Goal: Find specific page/section

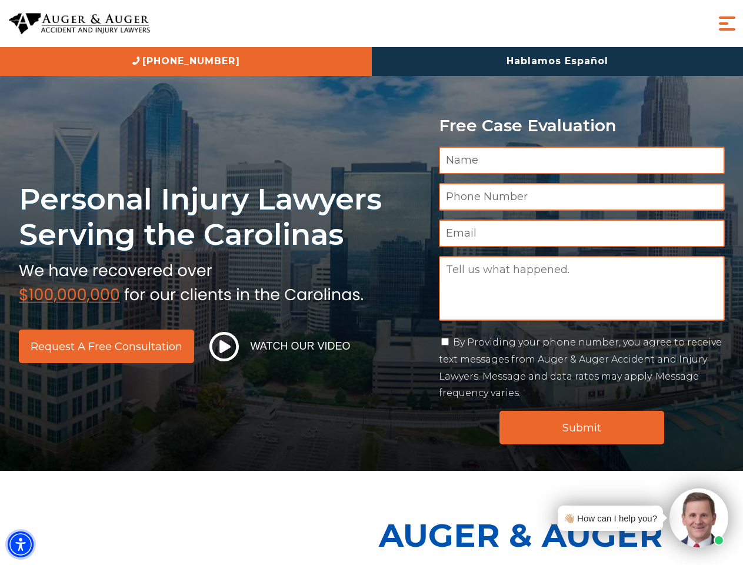
click at [21, 544] on img "Accessibility Menu" at bounding box center [21, 544] width 26 height 26
